Goal: Find specific fact: Find specific fact

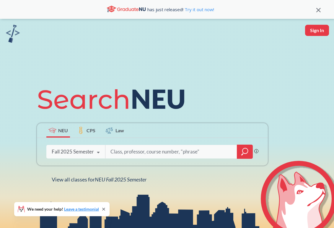
click at [122, 151] on input "search" at bounding box center [171, 152] width 123 height 12
type input "bioe"
type input "noble"
type input "[PERSON_NAME]"
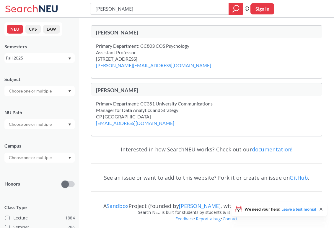
click at [127, 32] on div "[PERSON_NAME]" at bounding box center [151, 32] width 111 height 6
